Goal: Information Seeking & Learning: Compare options

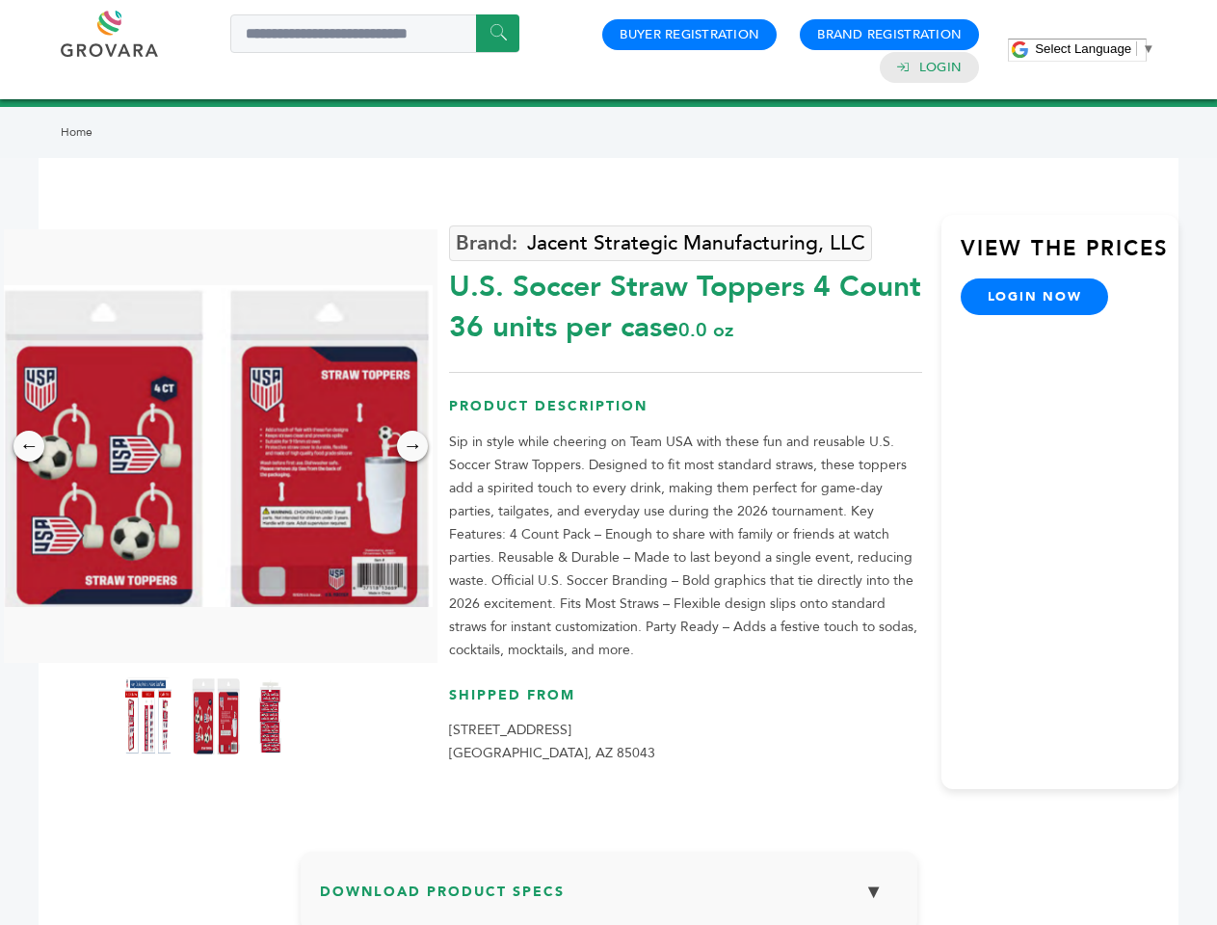
click at [1095, 48] on span "Select Language" at bounding box center [1083, 48] width 96 height 14
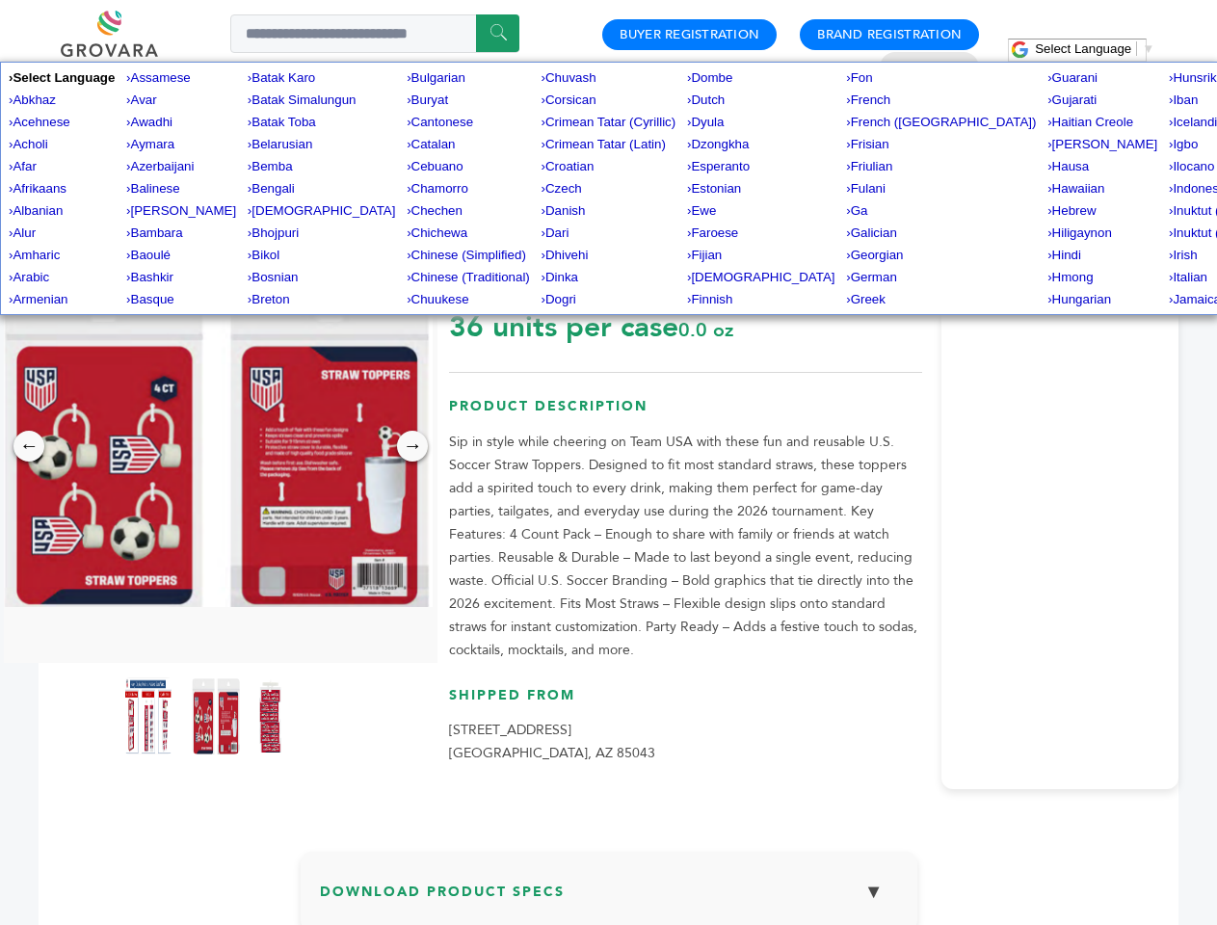
click at [216, 446] on img at bounding box center [216, 446] width 434 height 322
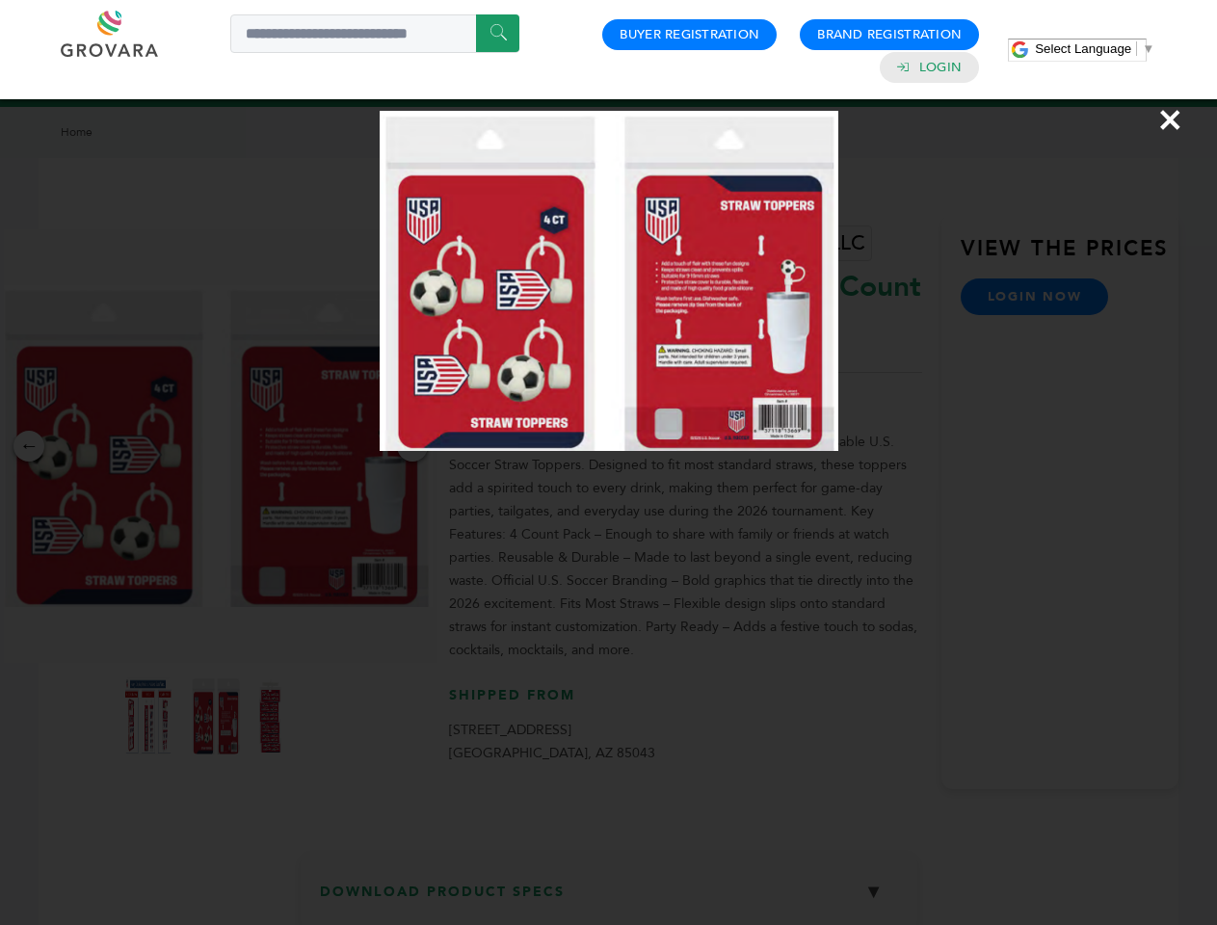
click at [29, 446] on div "×" at bounding box center [608, 462] width 1217 height 925
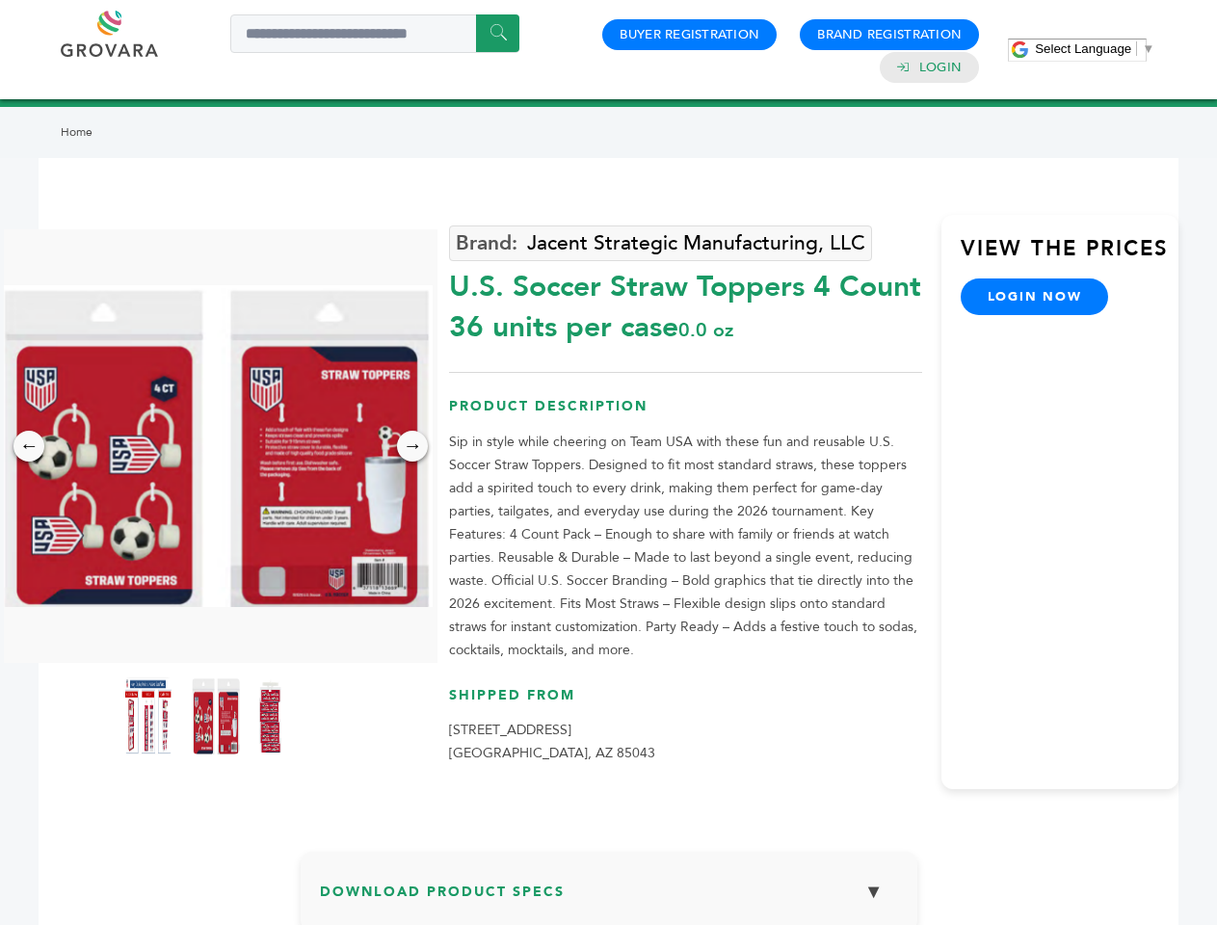
click at [412, 446] on div "→" at bounding box center [412, 446] width 31 height 31
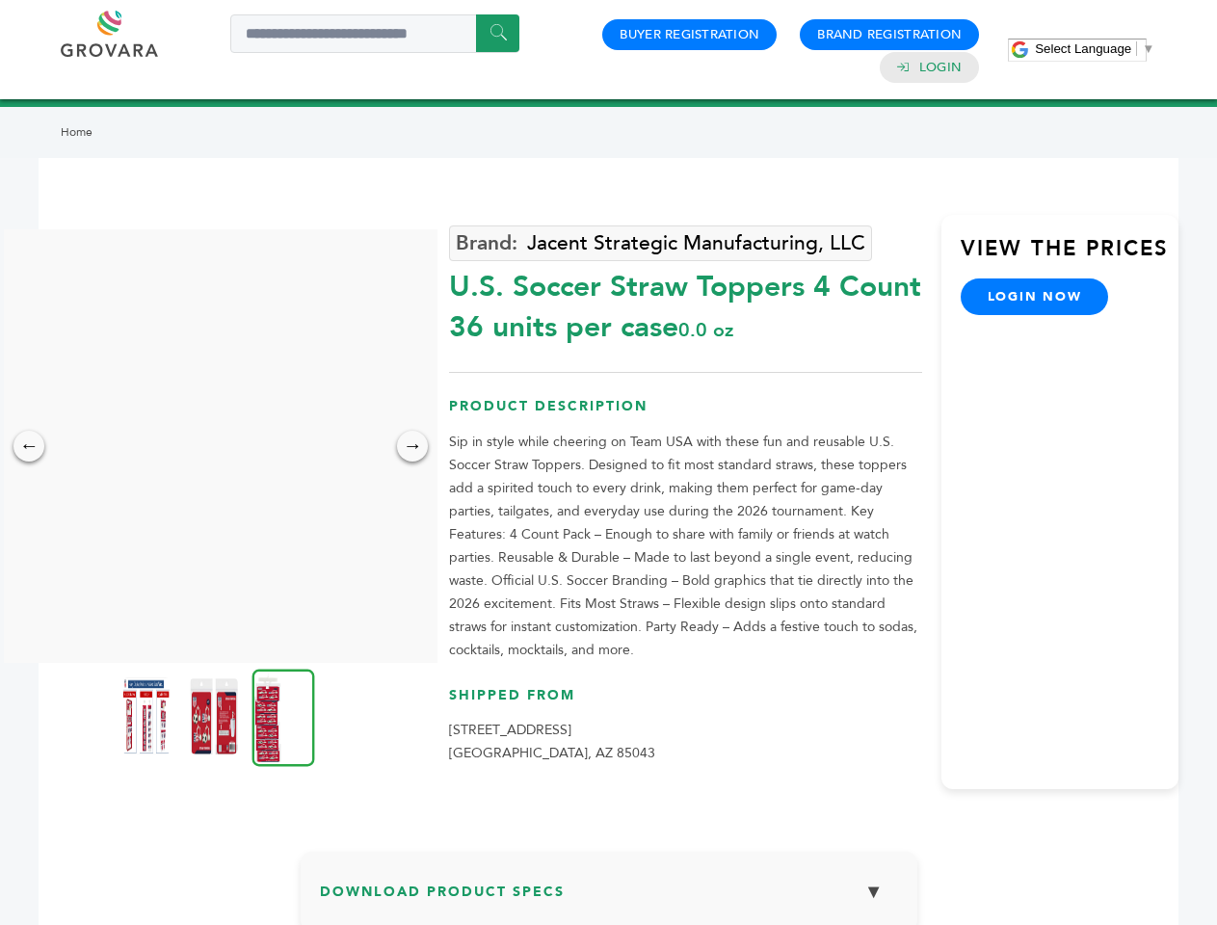
click at [148, 716] on img at bounding box center [146, 715] width 48 height 77
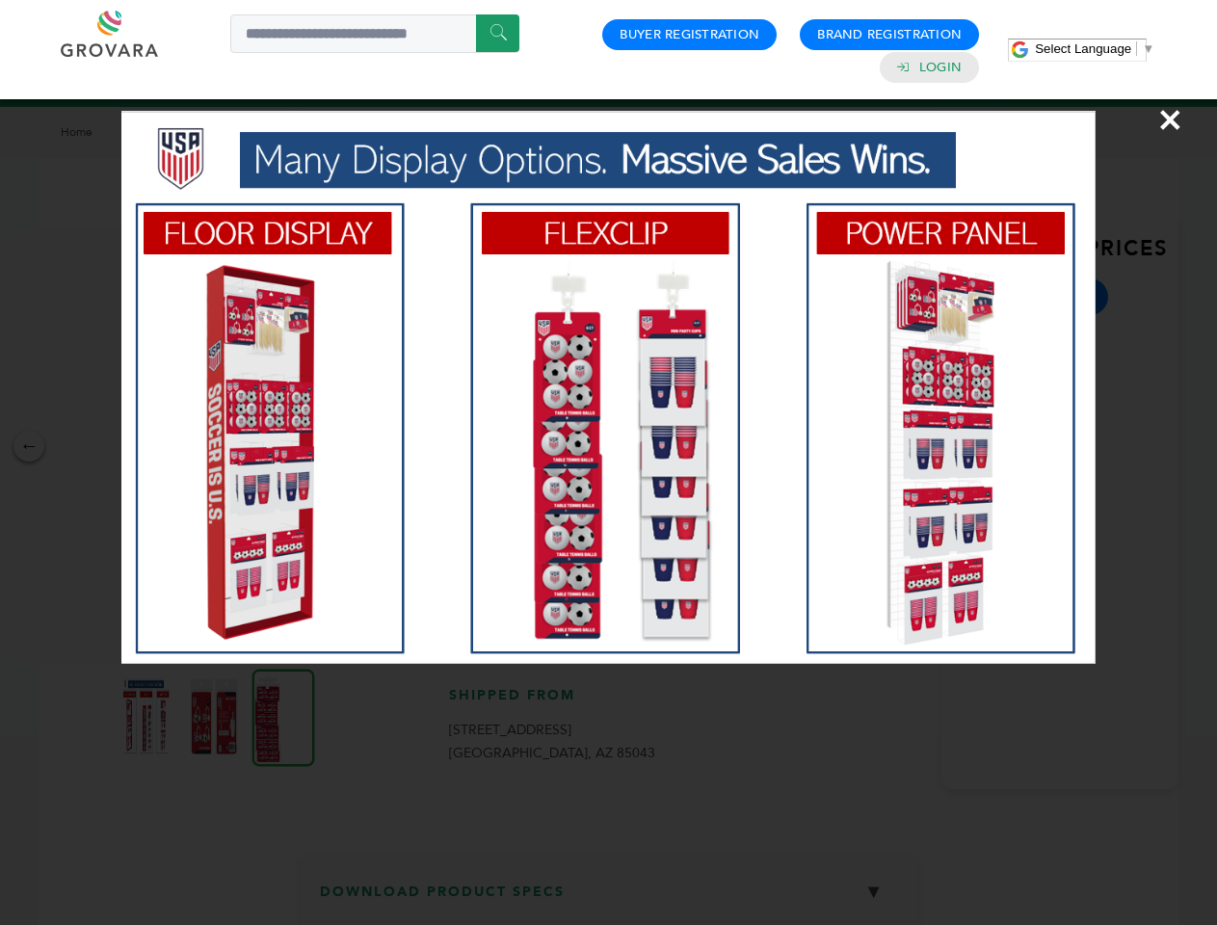
click at [216, 716] on div "×" at bounding box center [608, 462] width 1217 height 925
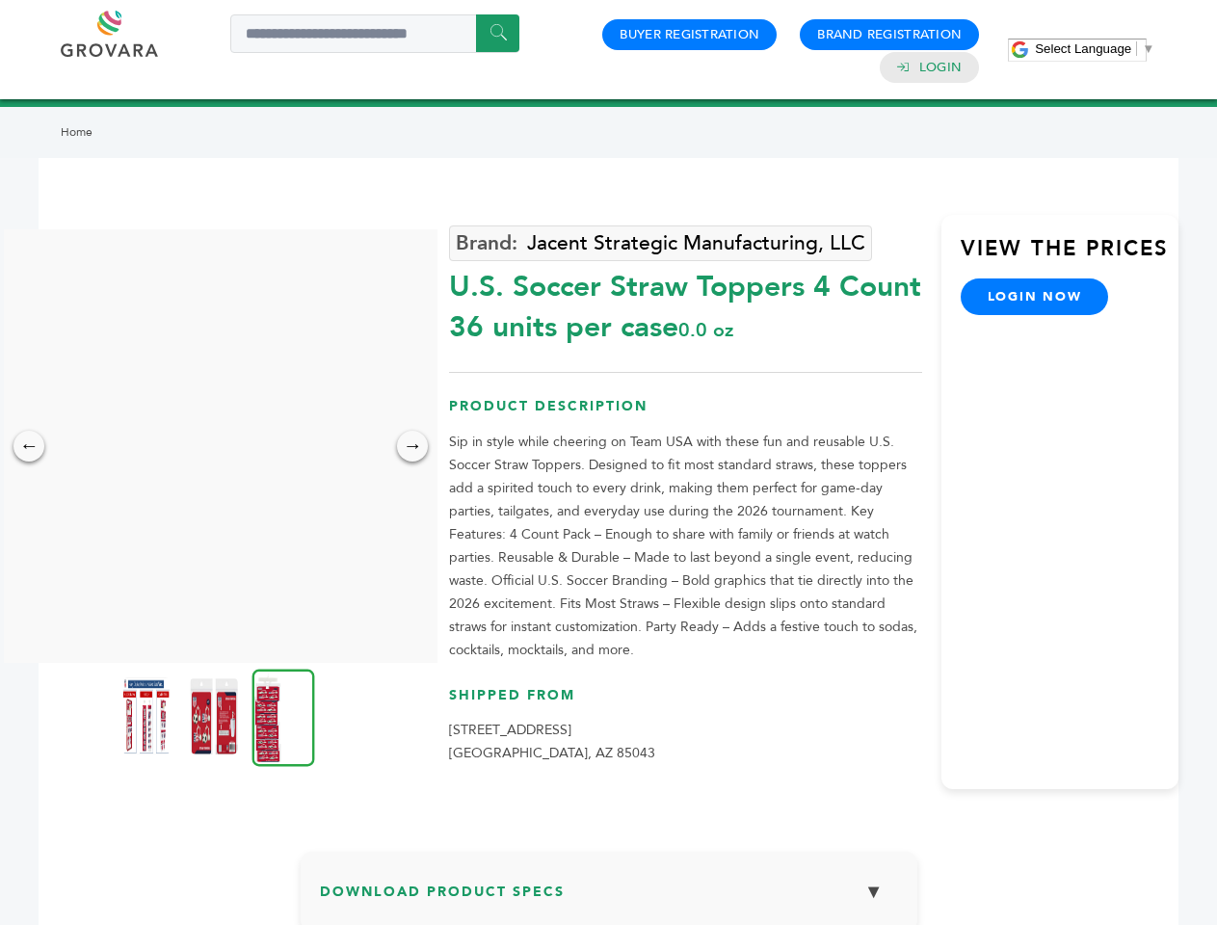
click at [283, 716] on img at bounding box center [283, 717] width 63 height 97
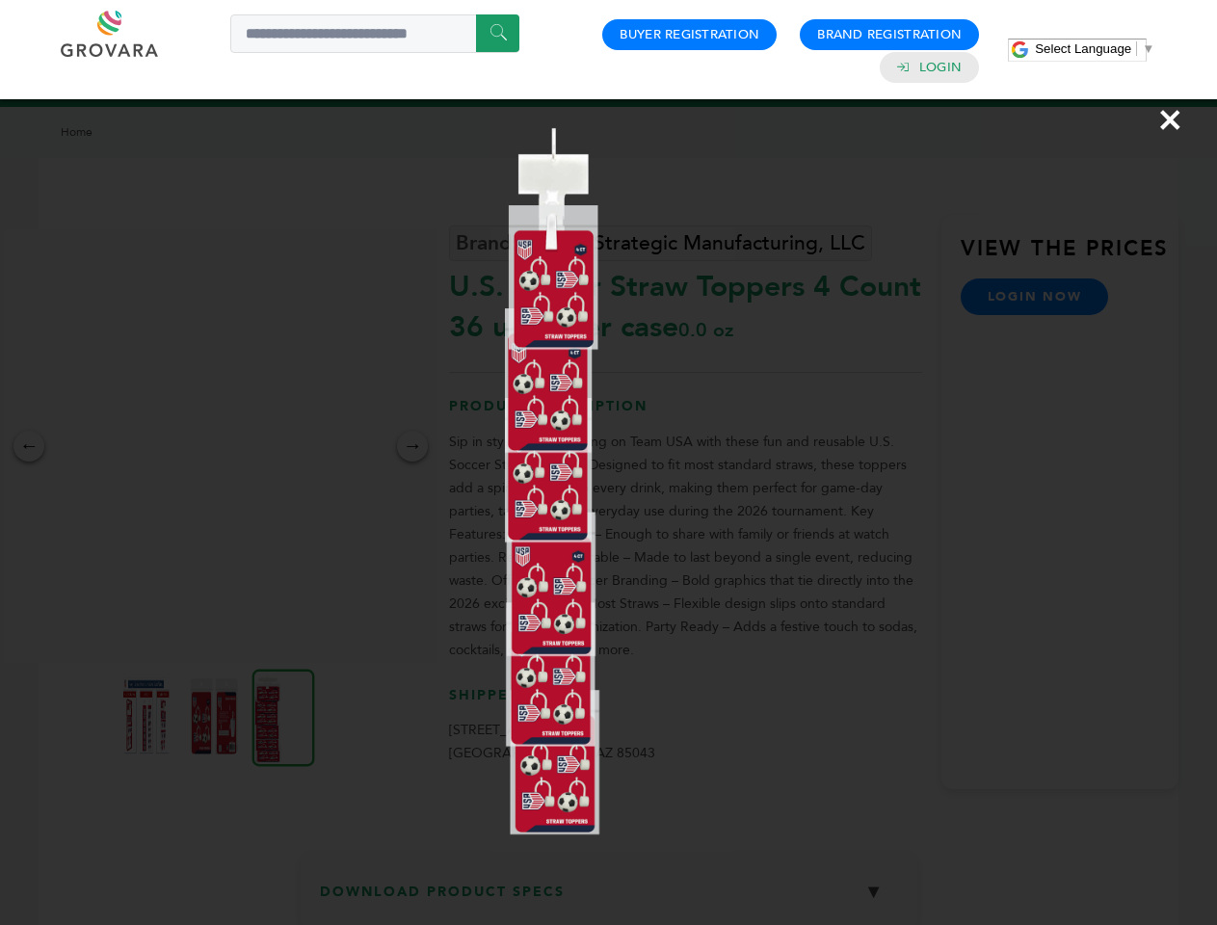
click at [609, 898] on div "×" at bounding box center [608, 462] width 1217 height 925
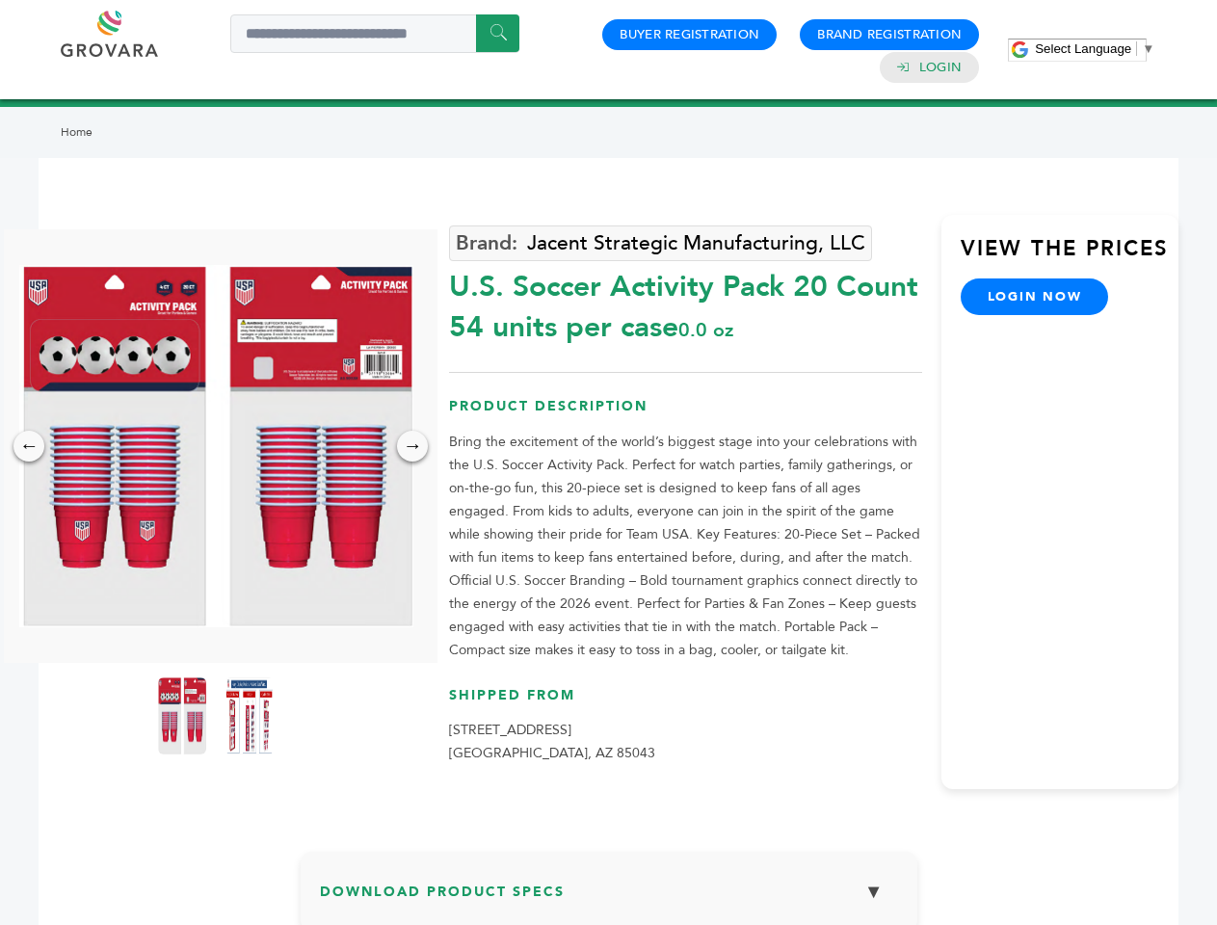
click at [1095, 48] on span "Select Language" at bounding box center [1083, 48] width 96 height 14
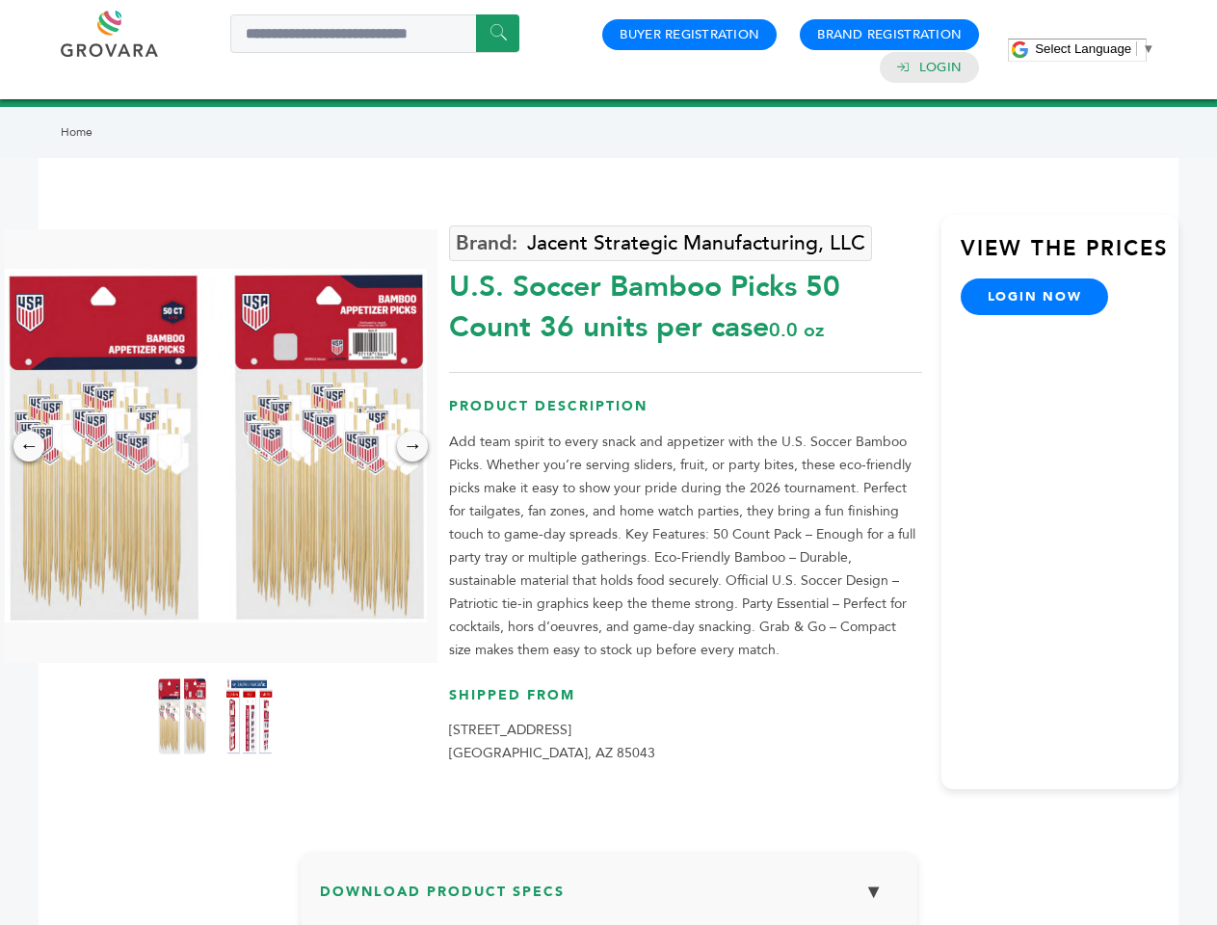
click at [1095, 48] on span "Select Language" at bounding box center [1083, 48] width 96 height 14
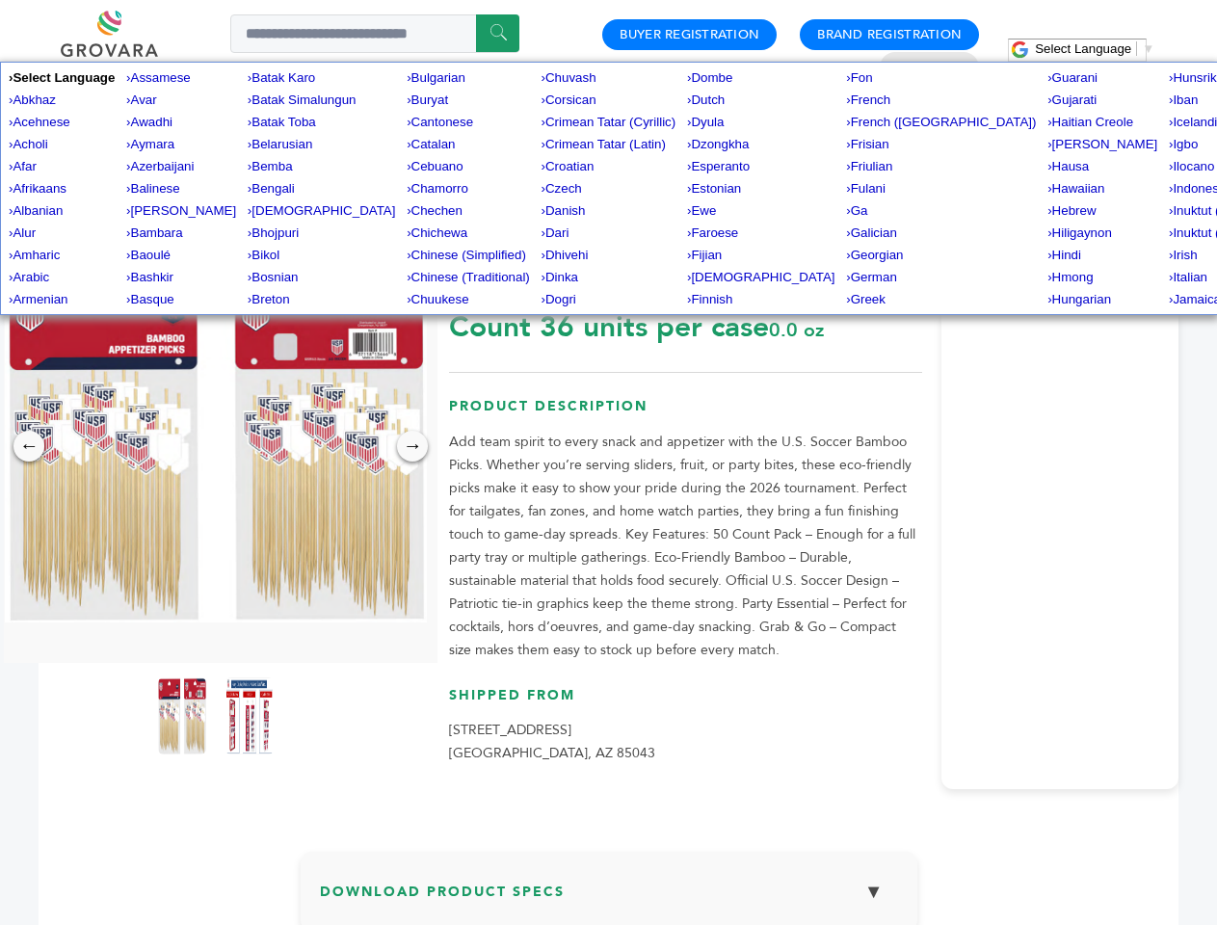
click at [216, 445] on img at bounding box center [216, 446] width 422 height 354
click at [0, 0] on div "×" at bounding box center [0, 0] width 0 height 0
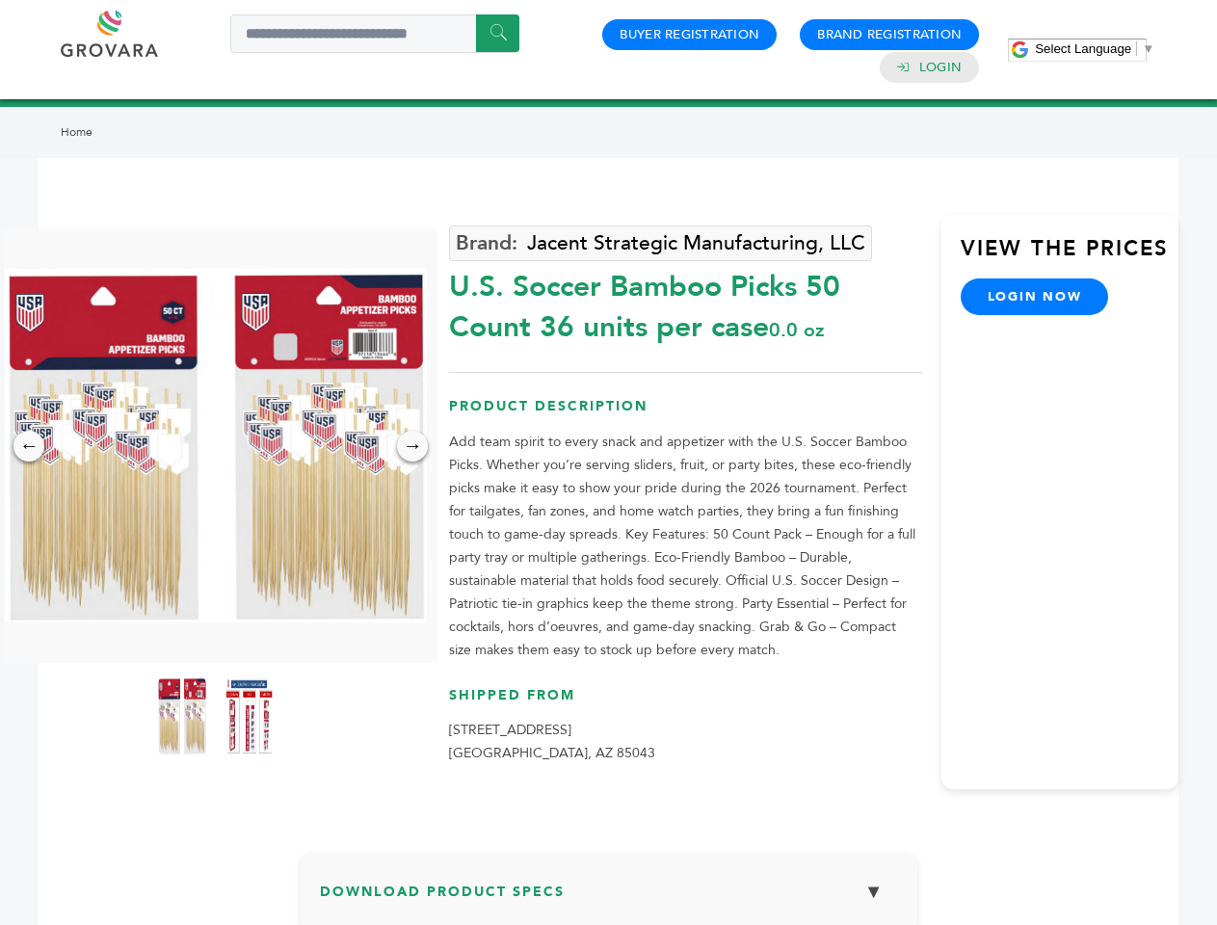
click at [412, 446] on div "→" at bounding box center [412, 446] width 31 height 31
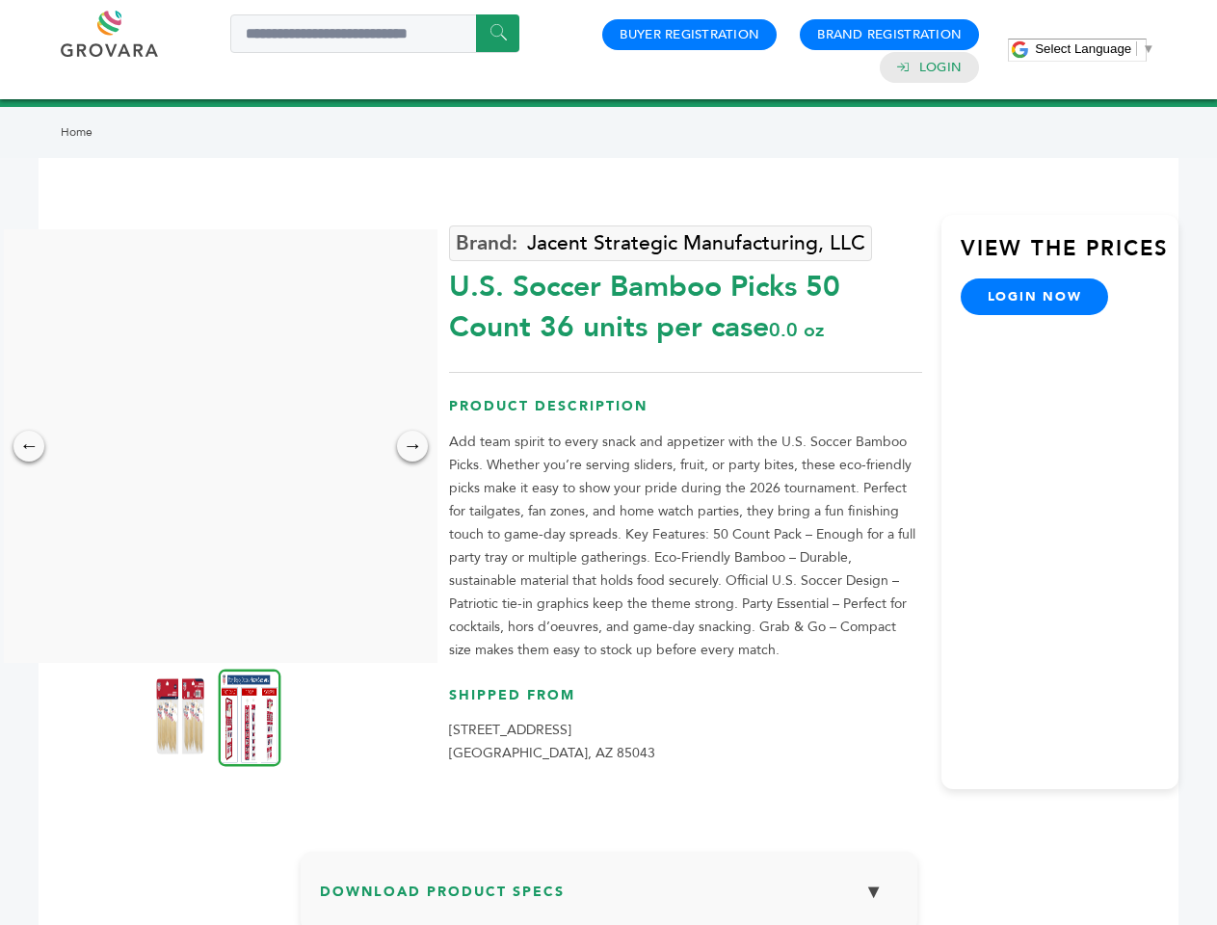
click at [182, 716] on img at bounding box center [180, 715] width 48 height 77
click at [0, 0] on div "×" at bounding box center [0, 0] width 0 height 0
click at [609, 898] on h3 "Download Product Specs ▼" at bounding box center [609, 899] width 578 height 56
